Goal: Transaction & Acquisition: Purchase product/service

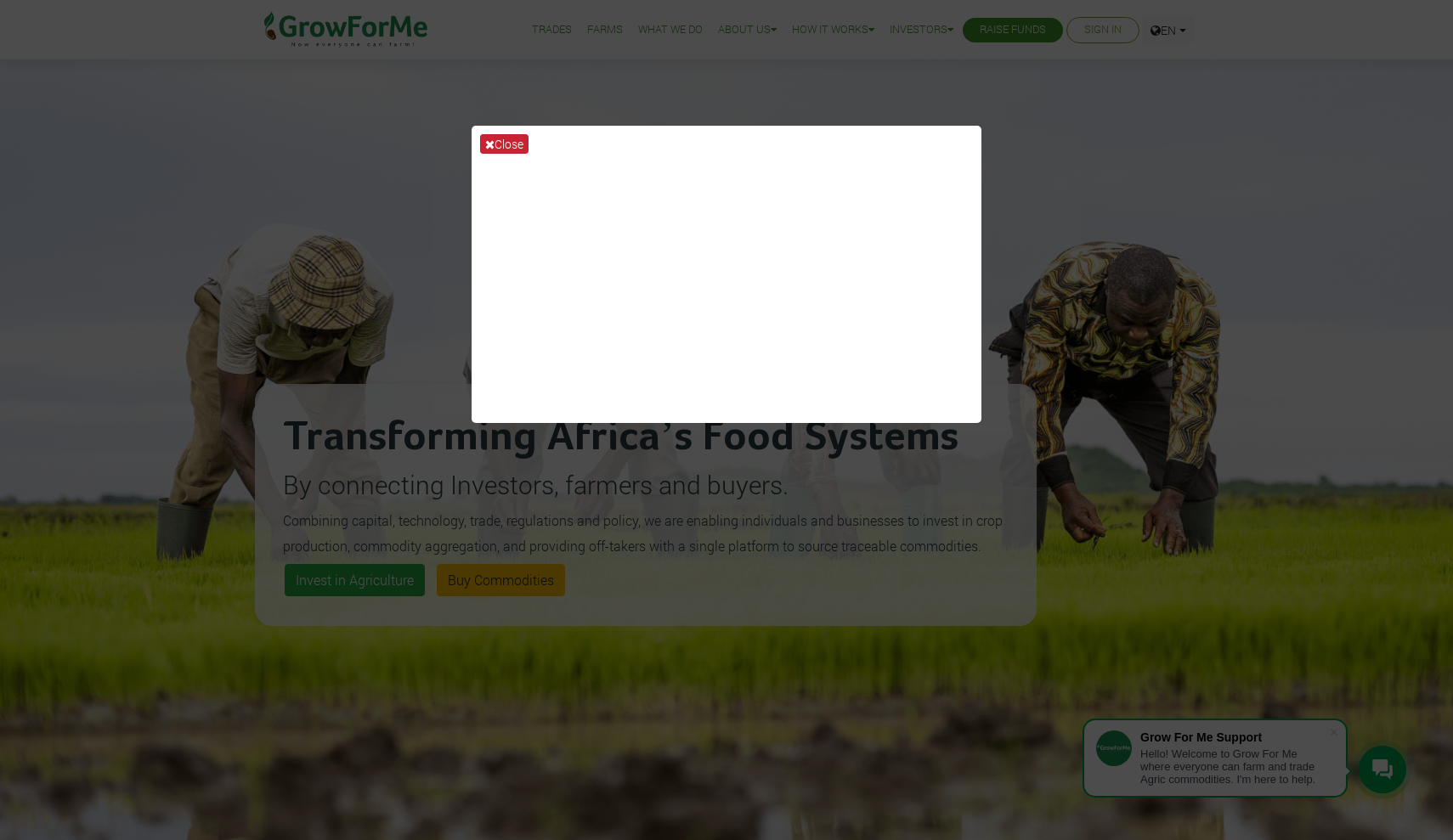
click at [499, 147] on button "Close" at bounding box center [504, 143] width 48 height 19
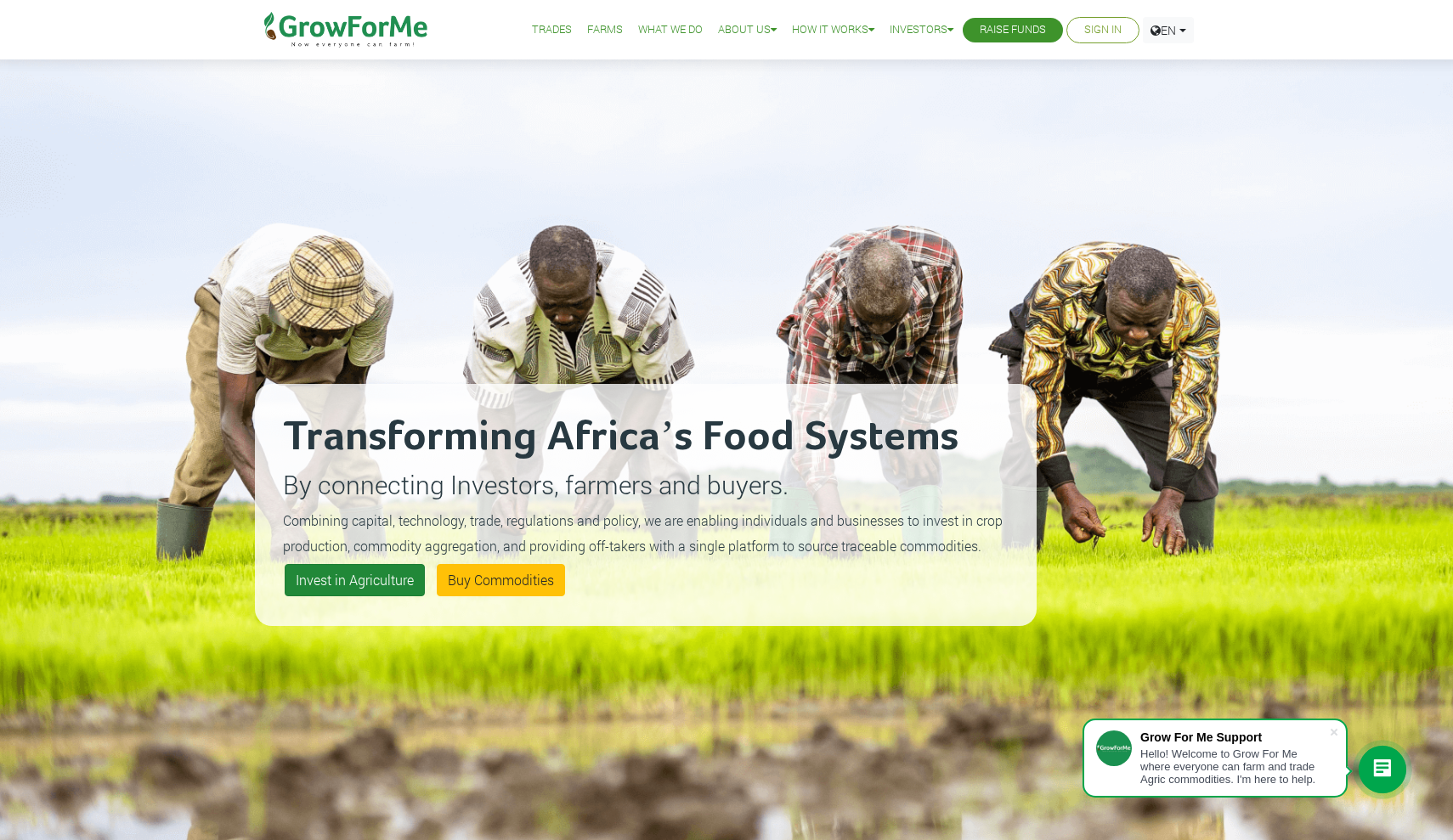
click at [377, 587] on link "Invest in Agriculture" at bounding box center [354, 580] width 140 height 32
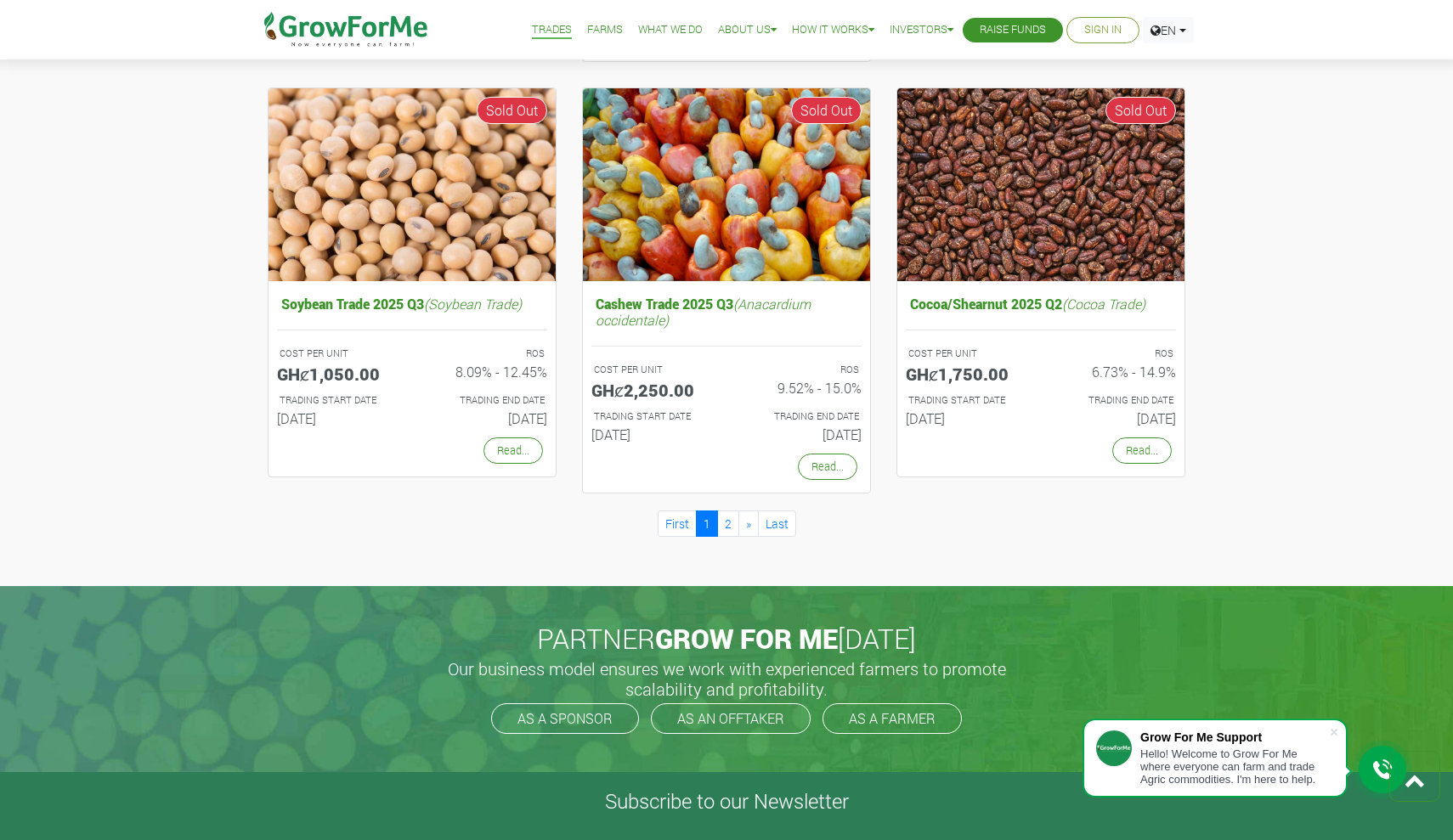
scroll to position [1477, 0]
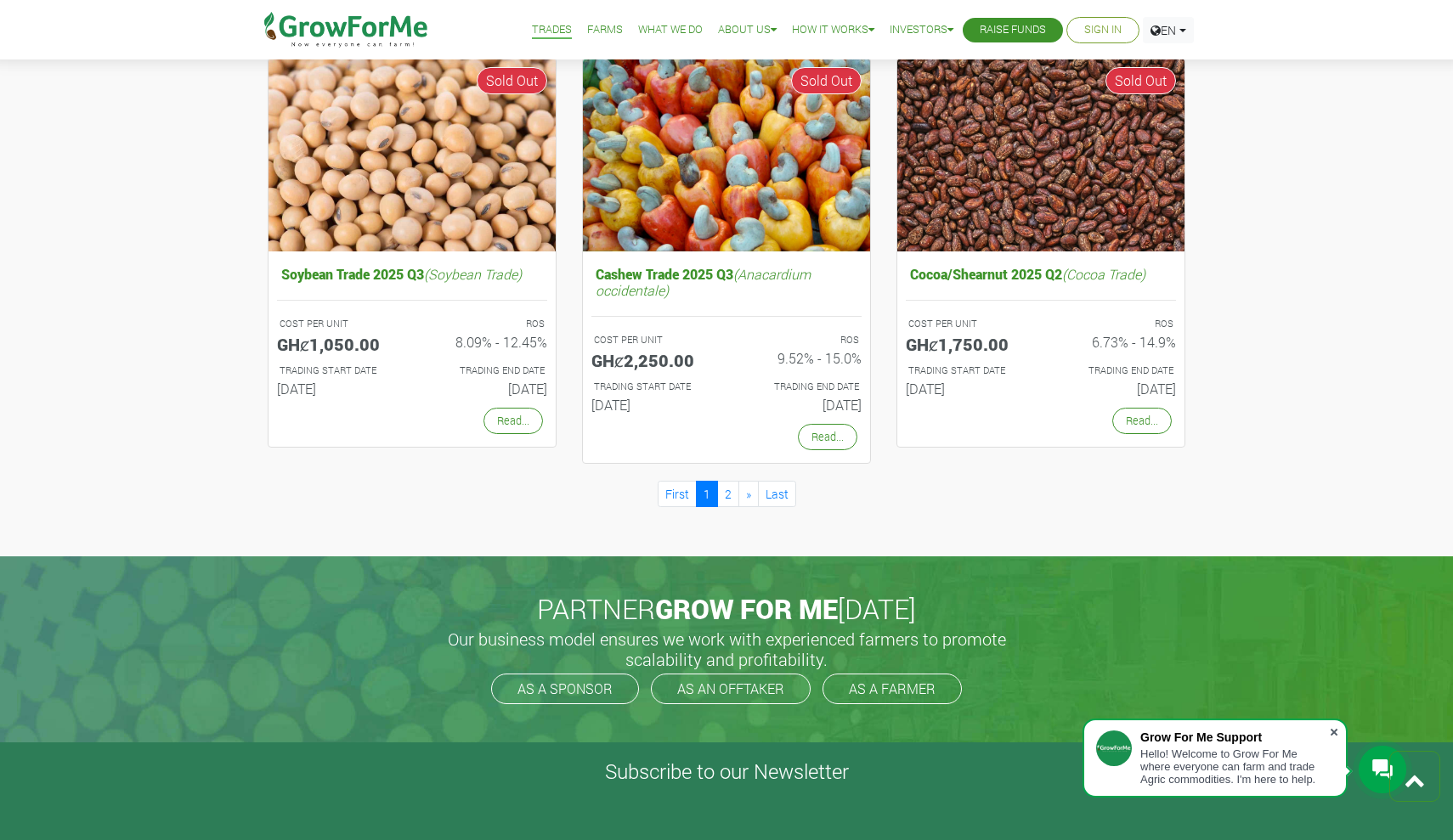
click at [1332, 735] on span at bounding box center [1334, 732] width 17 height 17
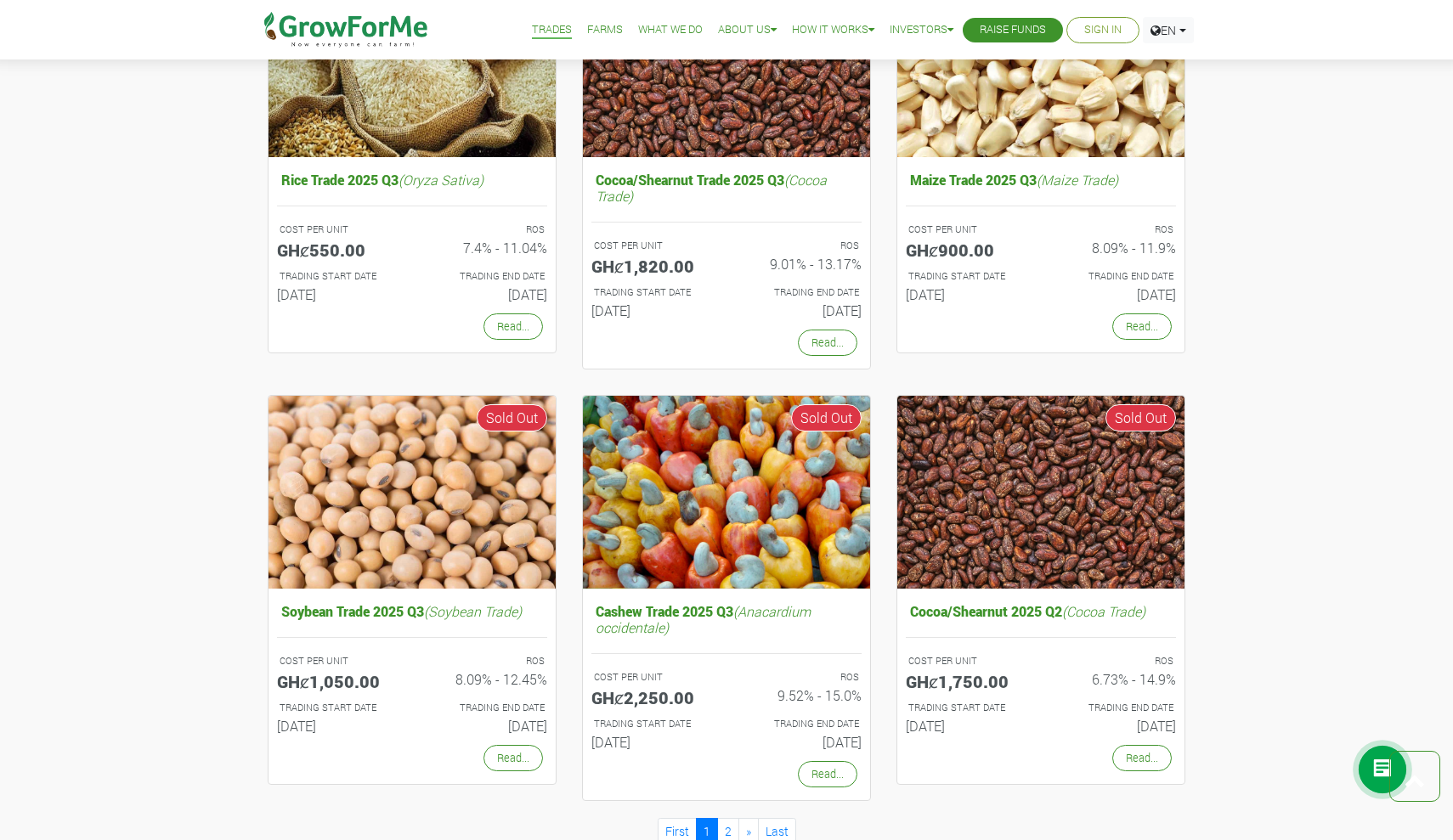
scroll to position [1158, 0]
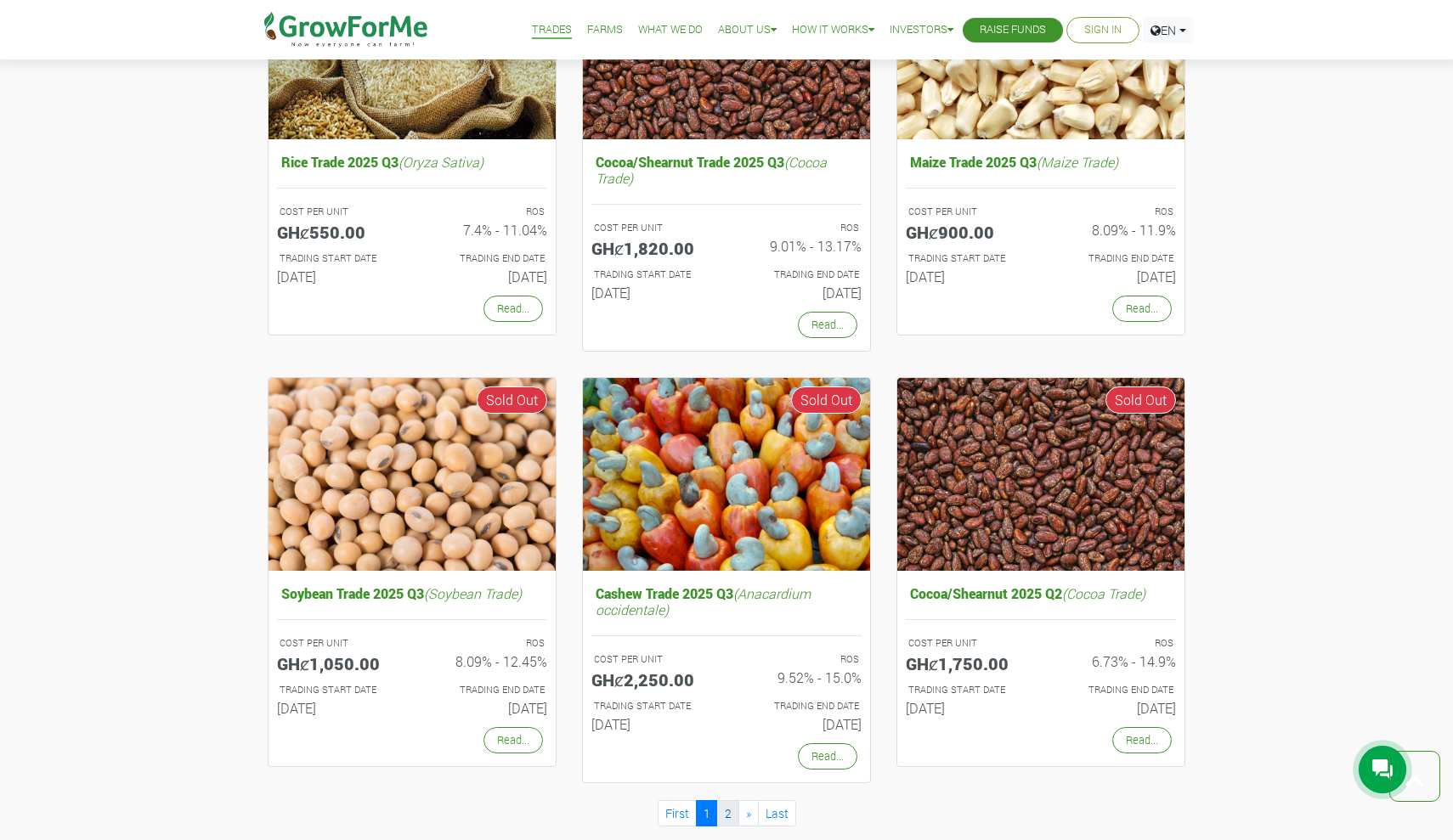
click at [721, 809] on link "2" at bounding box center [728, 813] width 22 height 26
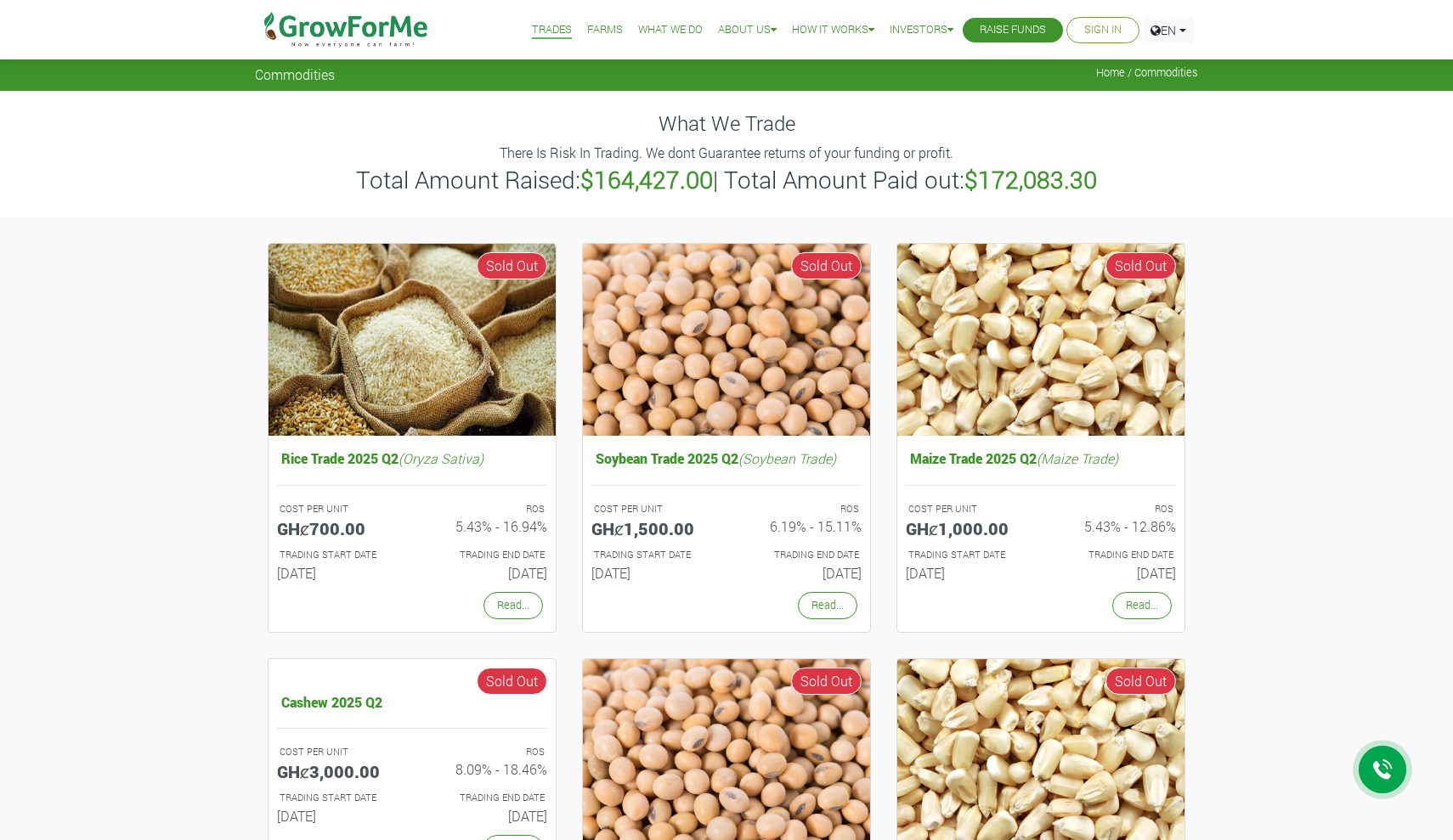
click at [600, 29] on link "Farms" at bounding box center [604, 30] width 36 height 18
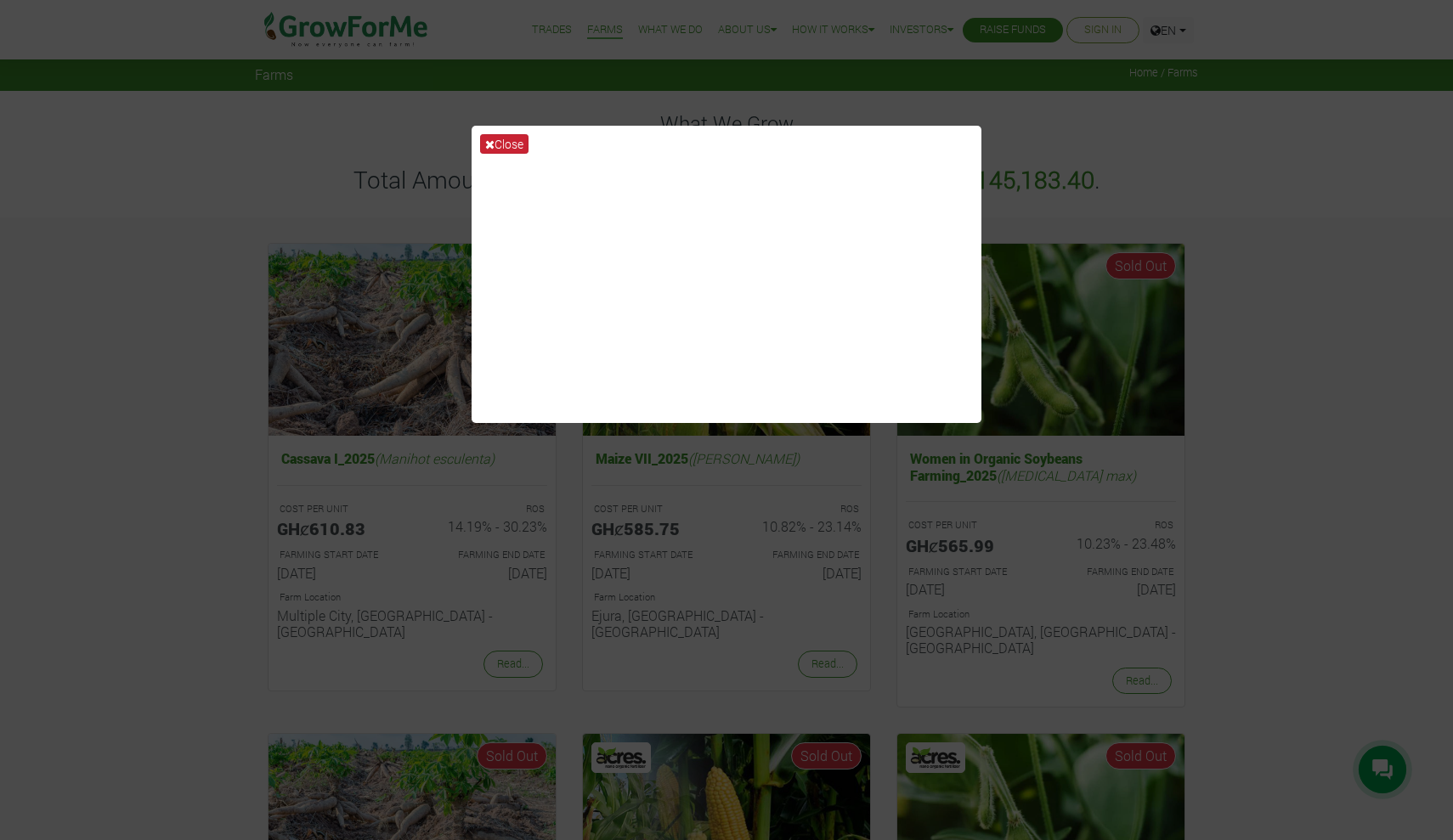
click at [514, 134] on button "Close" at bounding box center [504, 143] width 48 height 19
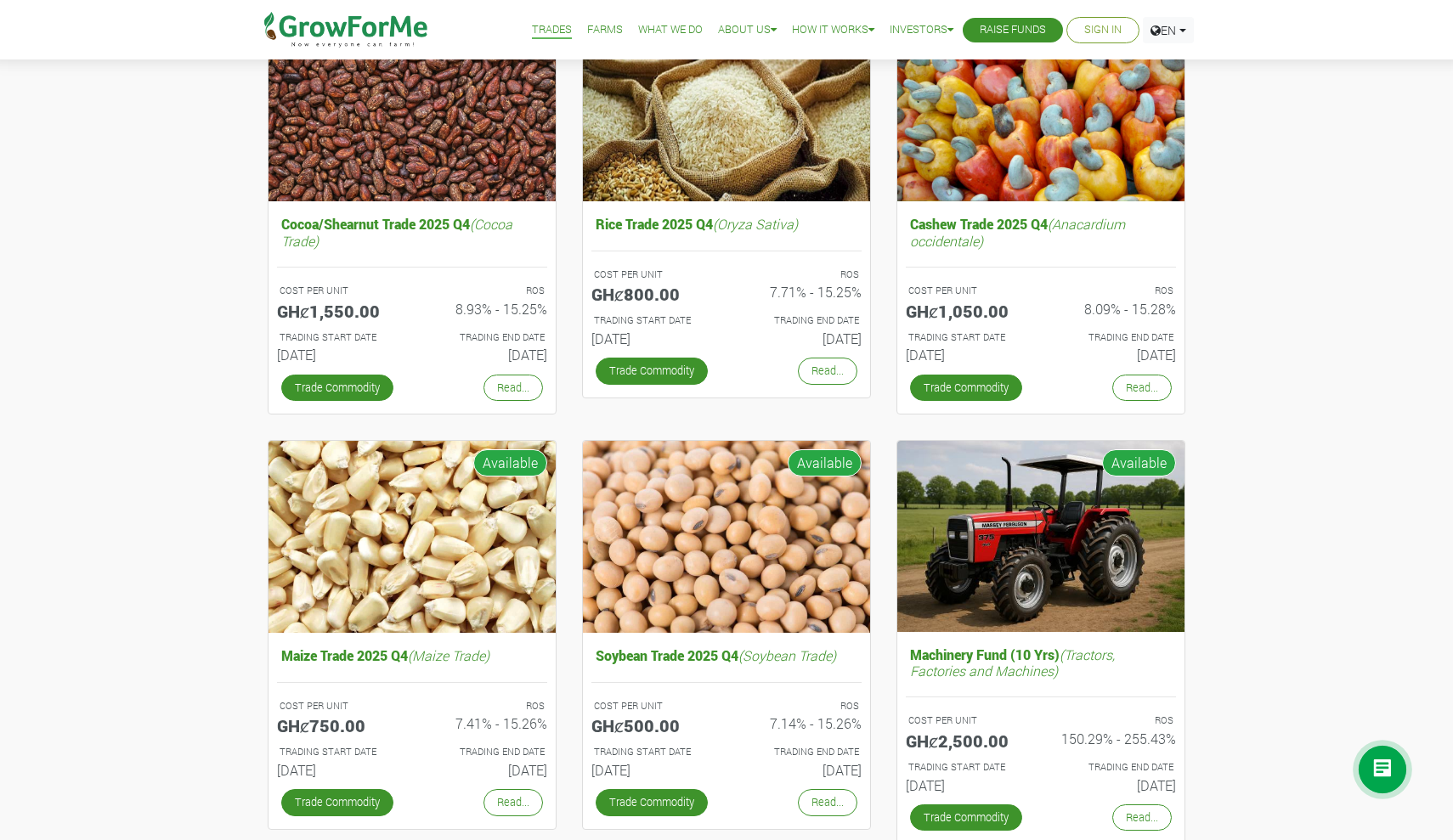
scroll to position [244, 0]
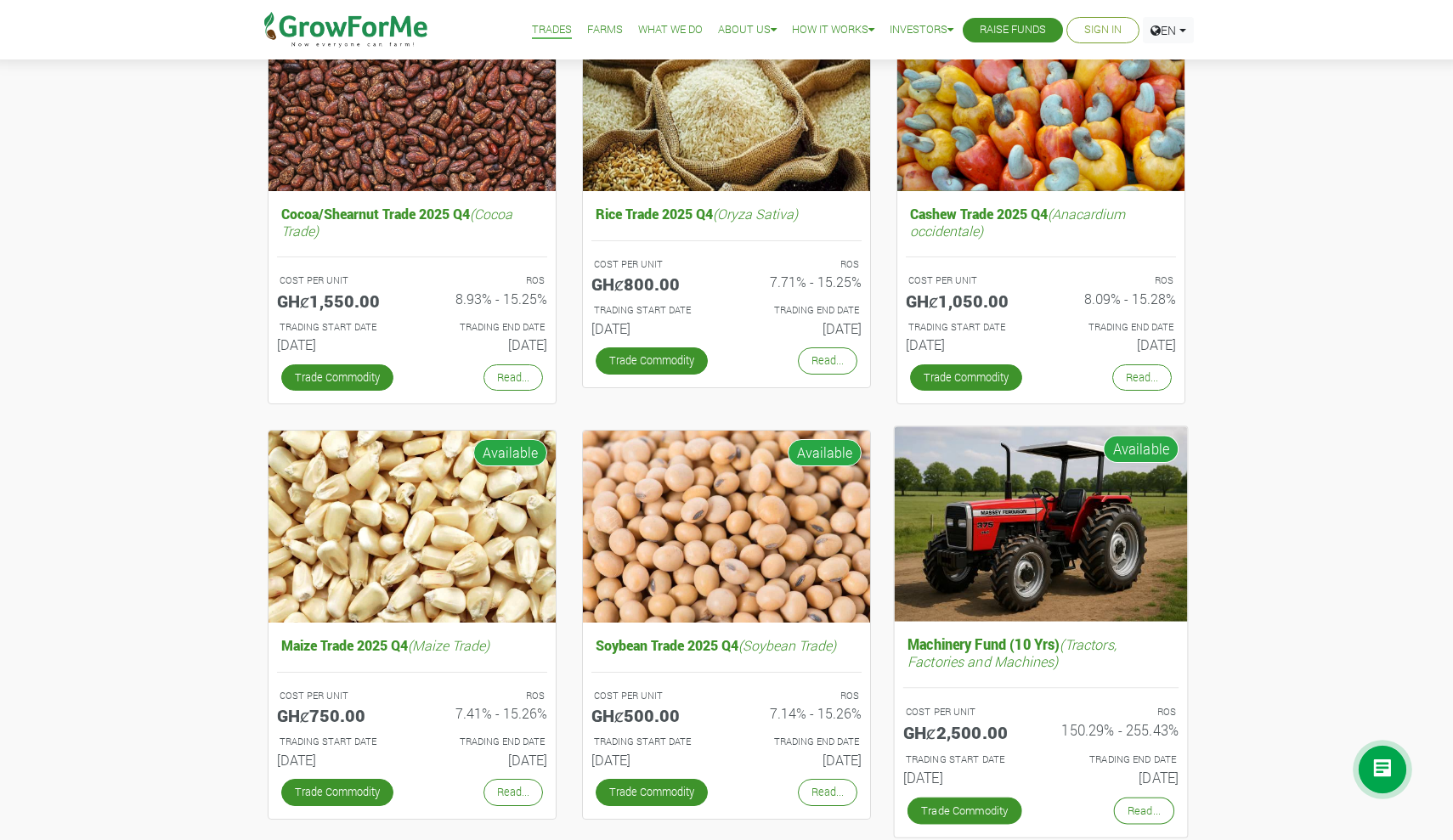
click at [1082, 452] on img at bounding box center [1041, 524] width 293 height 195
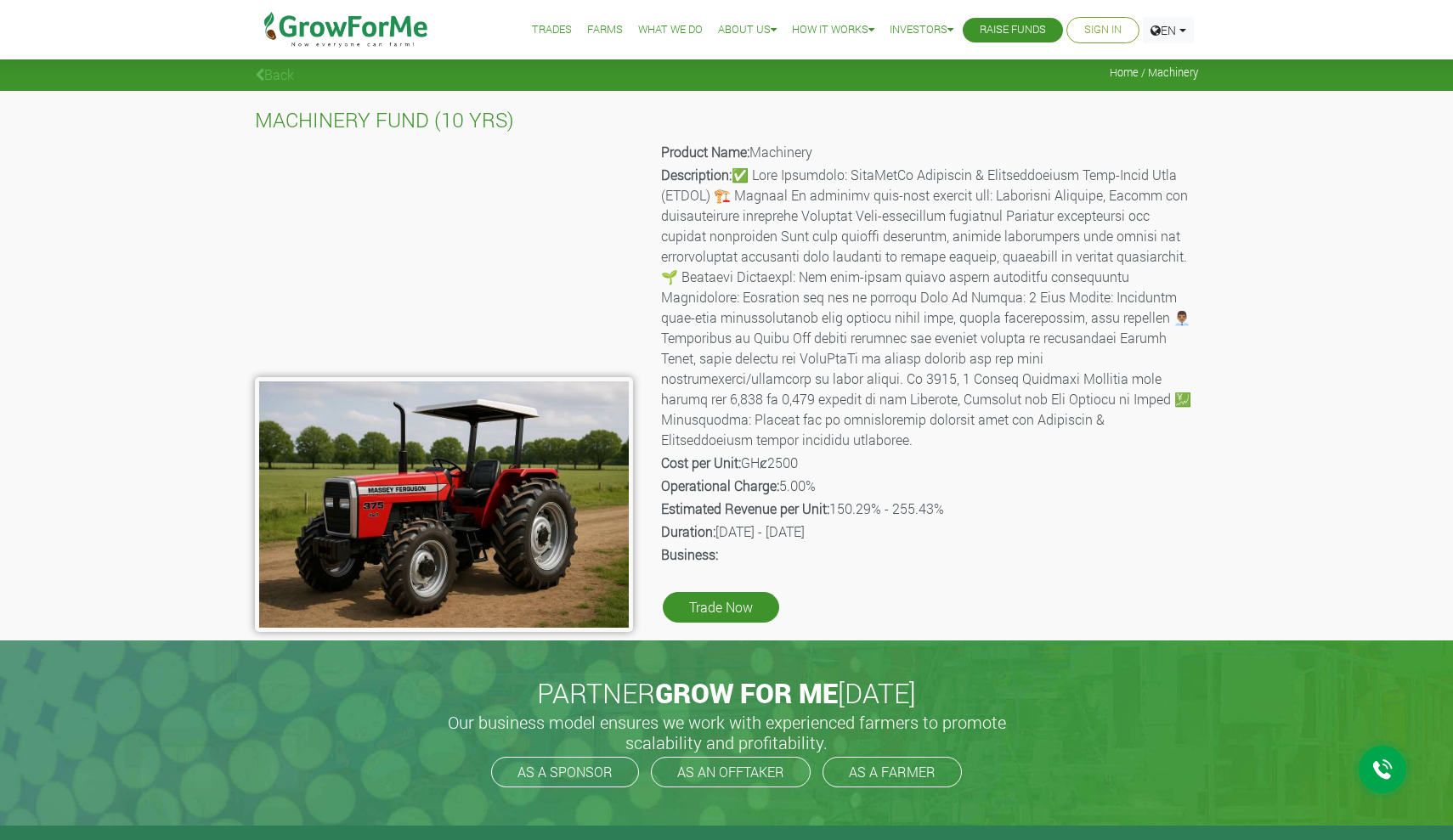
click at [587, 35] on link "Farms" at bounding box center [604, 30] width 36 height 18
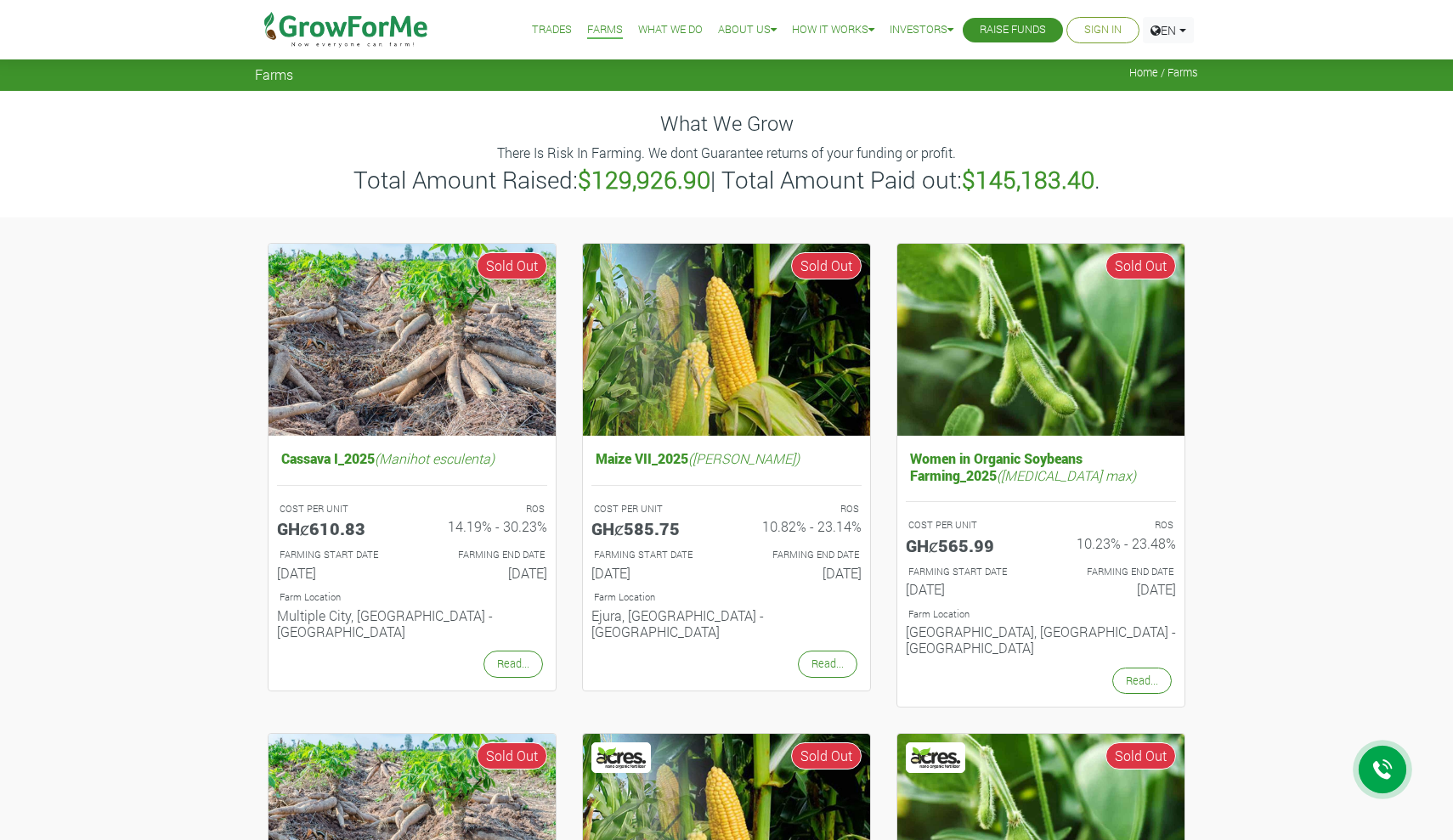
click at [532, 32] on link "Trades" at bounding box center [552, 30] width 40 height 18
